Goal: Task Accomplishment & Management: Manage account settings

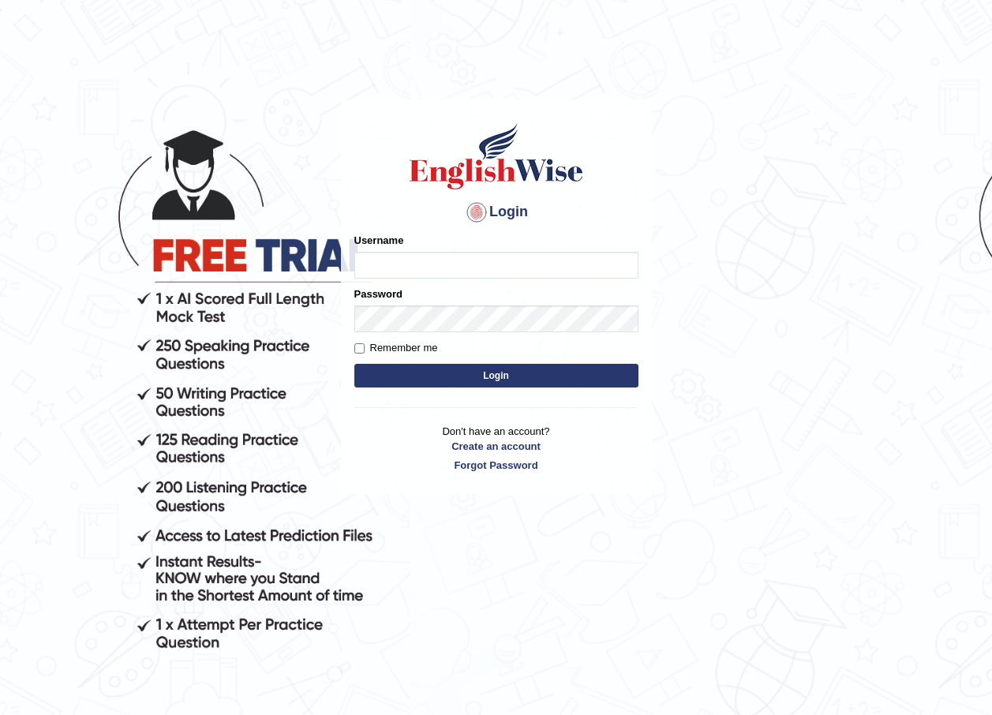
click at [757, 222] on body "Login Please fix the following errors: Username Password Remember me Login Don'…" at bounding box center [496, 407] width 992 height 715
